Goal: Task Accomplishment & Management: Complete application form

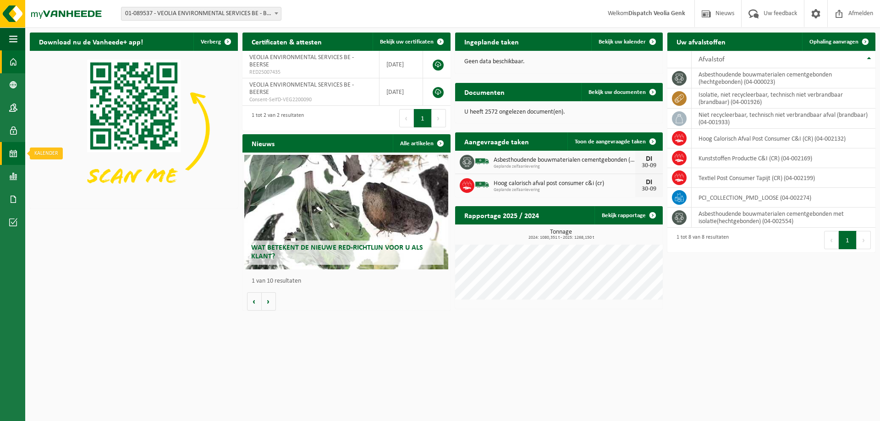
click at [11, 151] on span at bounding box center [13, 153] width 8 height 23
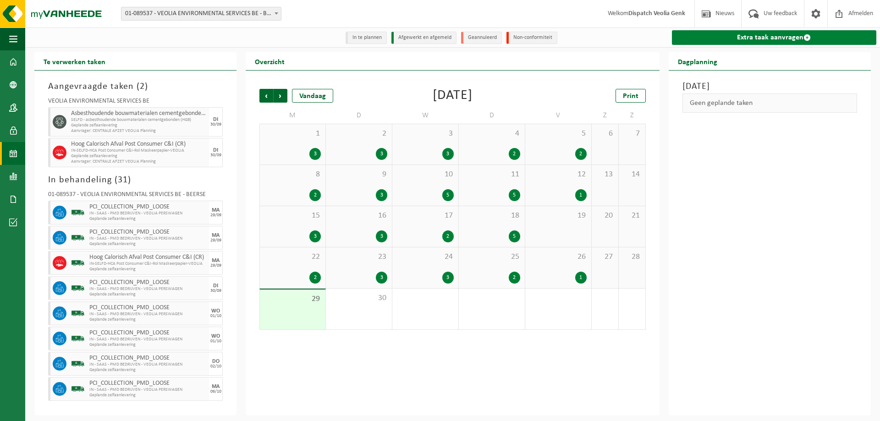
click at [788, 41] on link "Extra taak aanvragen" at bounding box center [774, 37] width 204 height 15
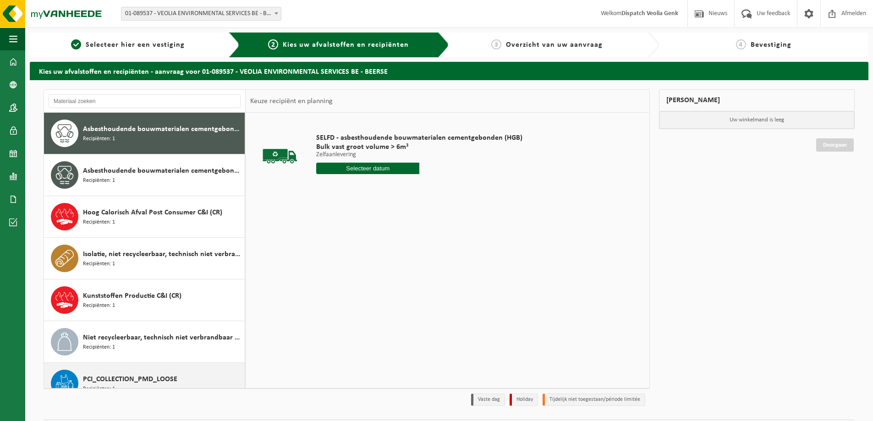
click at [145, 378] on span "PCI_COLLECTION_PMD_LOOSE" at bounding box center [130, 379] width 94 height 11
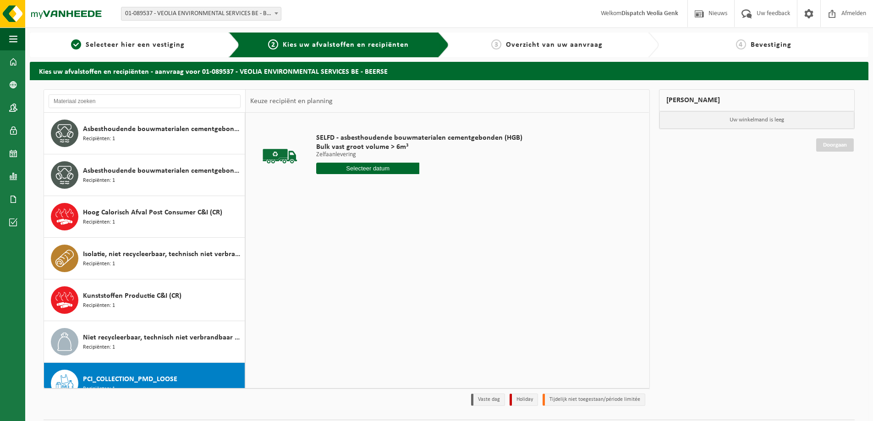
scroll to position [58, 0]
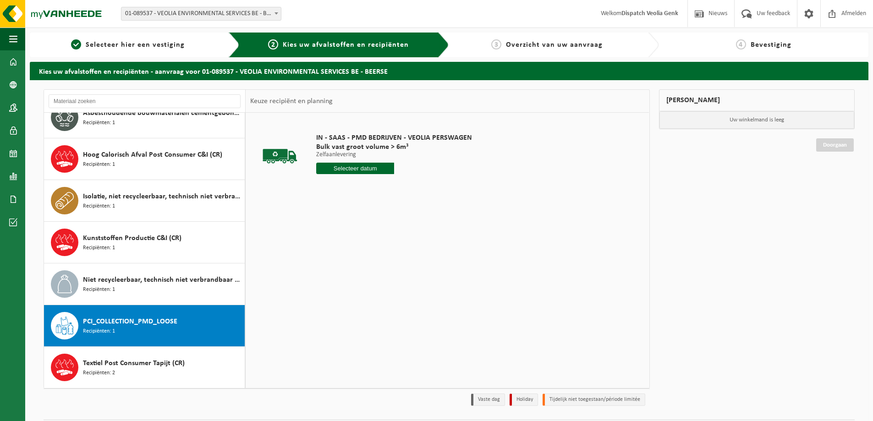
click at [339, 164] on input "text" at bounding box center [355, 168] width 78 height 11
click at [342, 281] on div "30" at bounding box center [341, 279] width 16 height 15
type input "Van [DATE]"
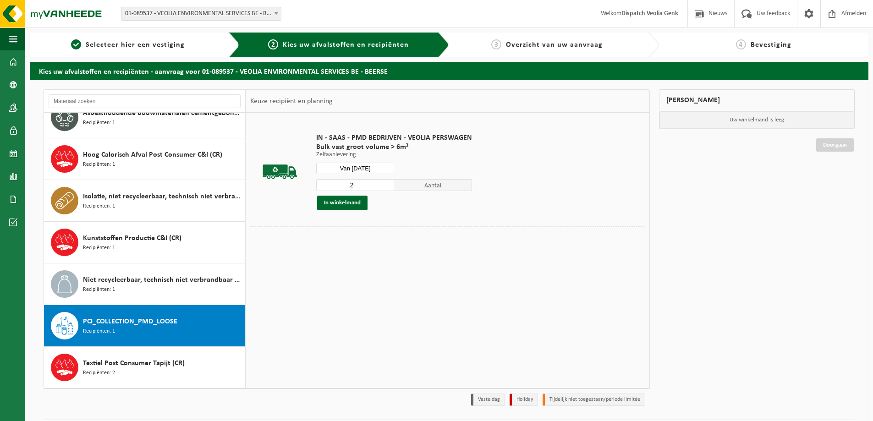
type input "2"
click at [387, 183] on input "2" at bounding box center [355, 185] width 78 height 12
click at [357, 202] on button "In winkelmand" at bounding box center [342, 203] width 50 height 15
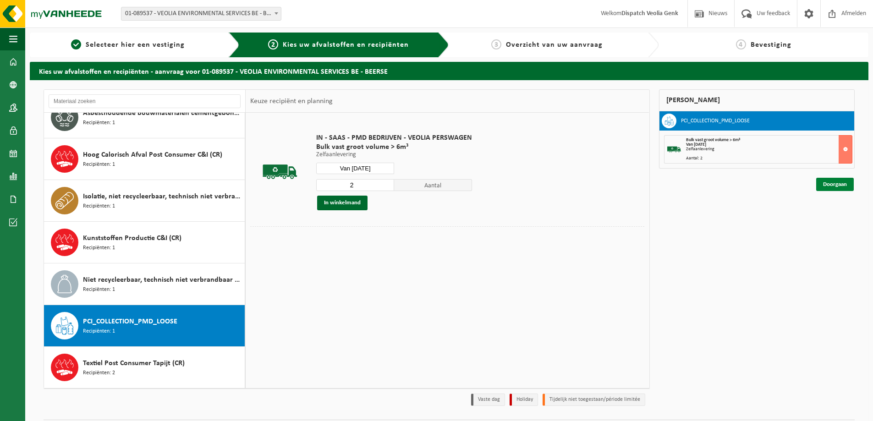
click at [839, 186] on link "Doorgaan" at bounding box center [835, 184] width 38 height 13
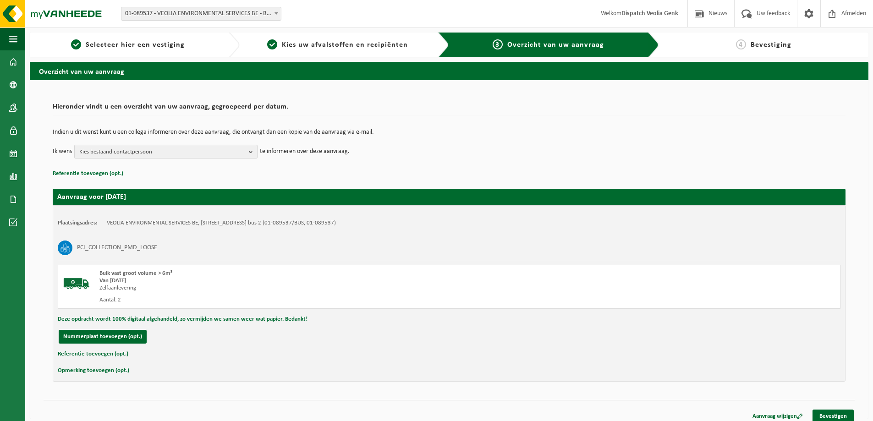
click at [245, 152] on span "Kies bestaand contactpersoon" at bounding box center [162, 152] width 166 height 14
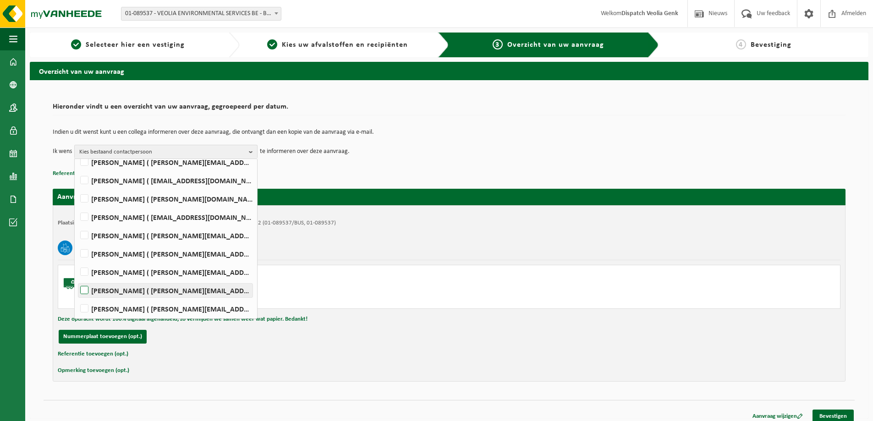
scroll to position [298, 0]
click at [148, 162] on label "Ilse Tielen ( be.ves.uc.belgium.all@veolia.com )" at bounding box center [165, 161] width 174 height 14
click at [77, 149] on input "Ilse Tielen ( be.ves.uc.belgium.all@veolia.com )" at bounding box center [77, 149] width 0 height 0
checkbox input "true"
click at [455, 166] on div "Indien u dit wenst kunt u een collega informeren over deze aanvraag, die ontvan…" at bounding box center [449, 144] width 793 height 48
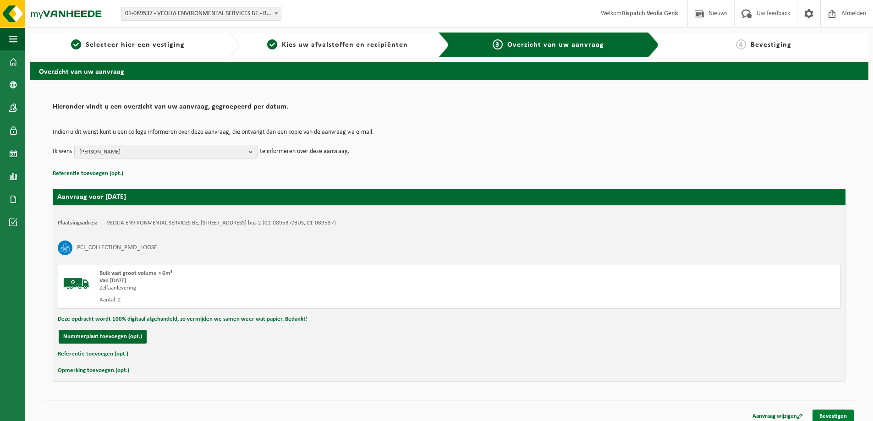
click at [828, 416] on link "Bevestigen" at bounding box center [832, 416] width 41 height 13
